Goal: Check status

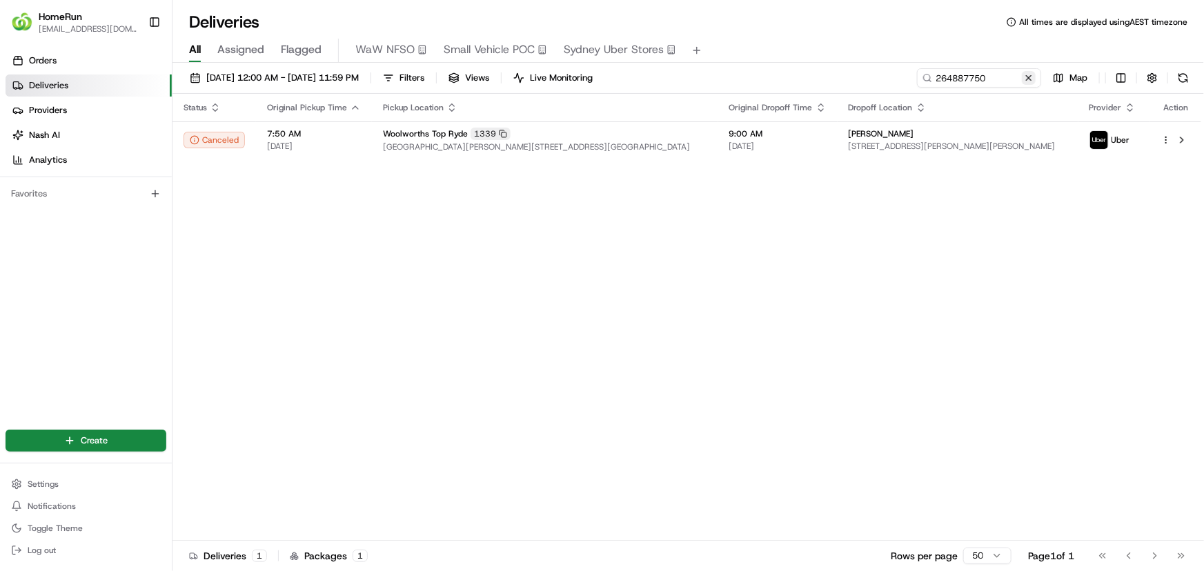
click at [1025, 81] on button at bounding box center [1029, 78] width 14 height 14
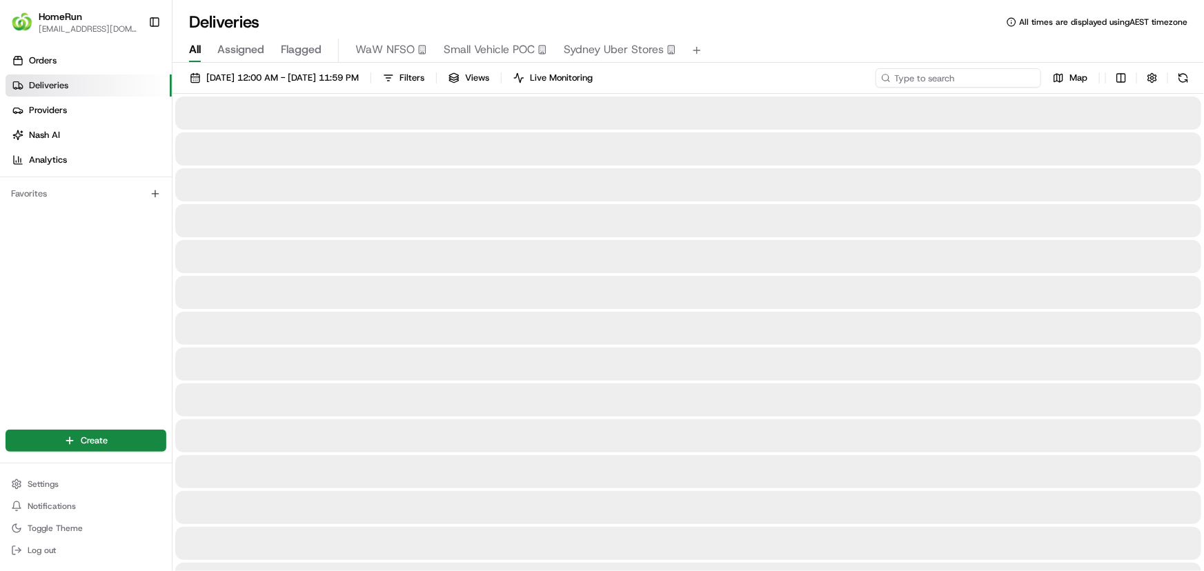
click at [1004, 79] on input at bounding box center [959, 77] width 166 height 19
paste input "264900867"
type input "264900867"
click at [963, 73] on input "264900867" at bounding box center [959, 77] width 166 height 19
click at [934, 77] on input "264900867" at bounding box center [959, 77] width 166 height 19
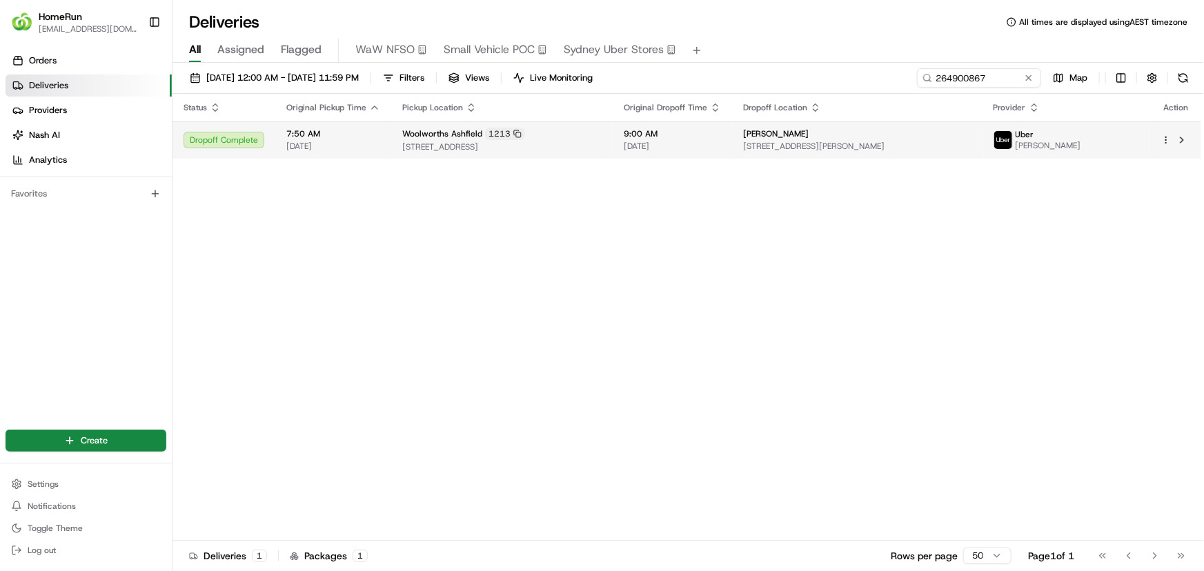
click at [860, 141] on span "[STREET_ADDRESS][PERSON_NAME]" at bounding box center [857, 146] width 228 height 11
click at [613, 127] on td "Woolworths Ashfield 1213 260A Liverpool Road, Ashfield, NSW 2131, AU" at bounding box center [501, 139] width 221 height 37
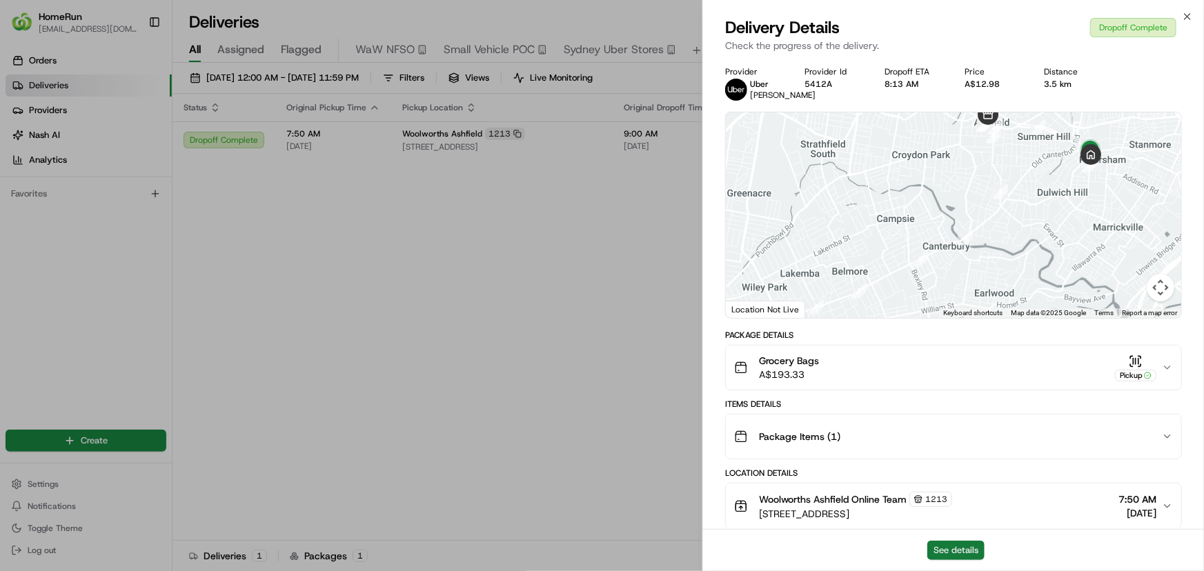
click at [947, 547] on button "See details" at bounding box center [955, 550] width 57 height 19
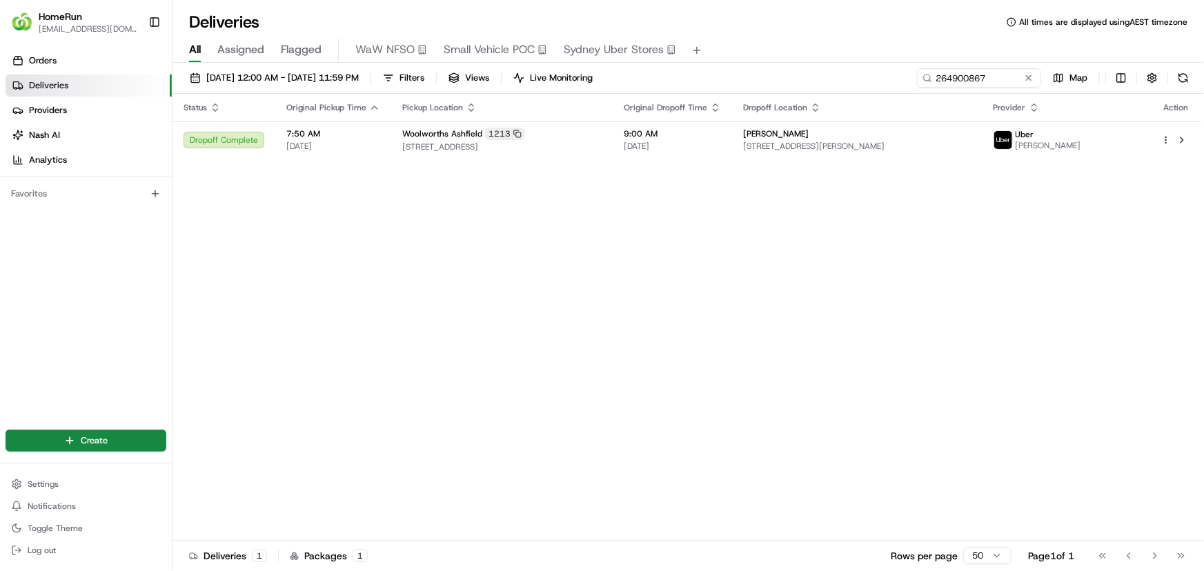
click at [673, 335] on div "Status Original Pickup Time Pickup Location Original Dropoff Time Dropoff Locat…" at bounding box center [686, 317] width 1029 height 447
click at [1110, 290] on div "Status Original Pickup Time Pickup Location Original Dropoff Time Dropoff Locat…" at bounding box center [686, 317] width 1029 height 447
click at [473, 306] on div "Status Original Pickup Time Pickup Location Original Dropoff Time Dropoff Locat…" at bounding box center [686, 317] width 1029 height 447
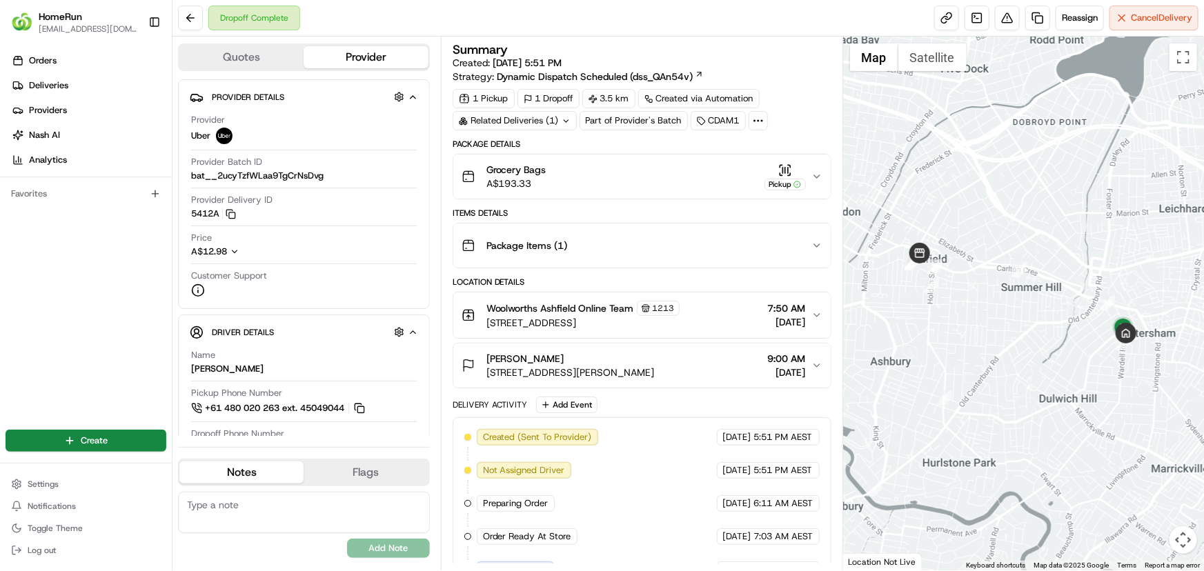
click at [549, 126] on div "Related Deliveries (1)" at bounding box center [515, 120] width 124 height 19
click at [551, 177] on span "264293732" at bounding box center [532, 176] width 50 height 12
